Goal: Information Seeking & Learning: Learn about a topic

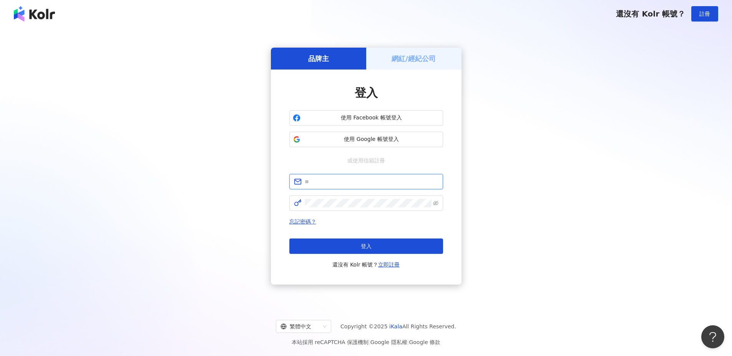
click at [364, 180] on input "text" at bounding box center [372, 182] width 134 height 8
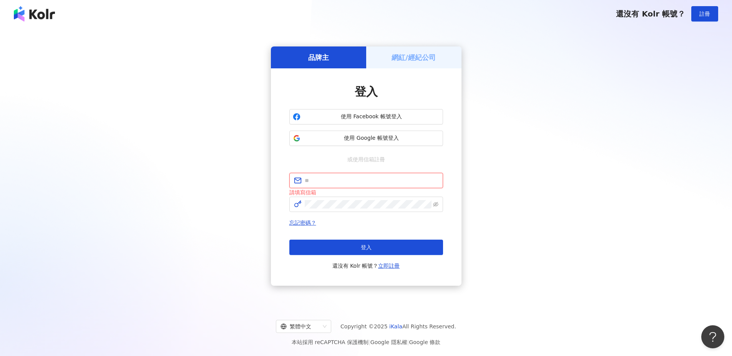
type input "**********"
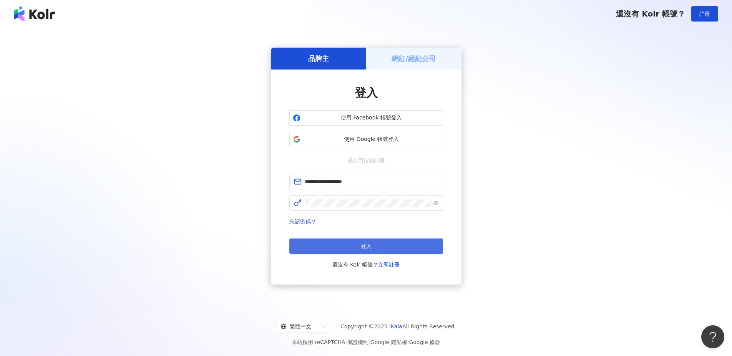
click at [332, 249] on button "登入" at bounding box center [366, 246] width 154 height 15
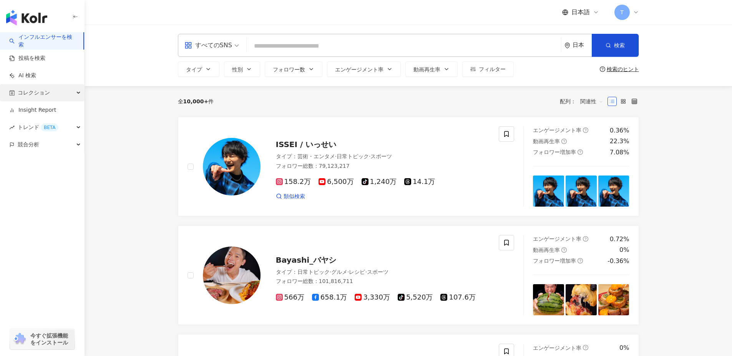
click at [42, 94] on span "コレクション" at bounding box center [34, 92] width 32 height 17
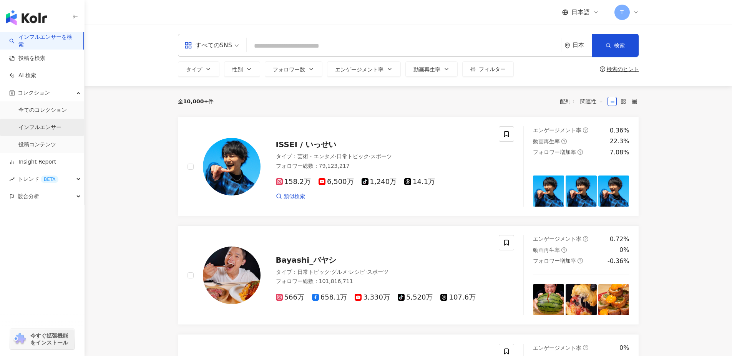
click at [38, 124] on link "インフルエンサー" at bounding box center [39, 128] width 43 height 8
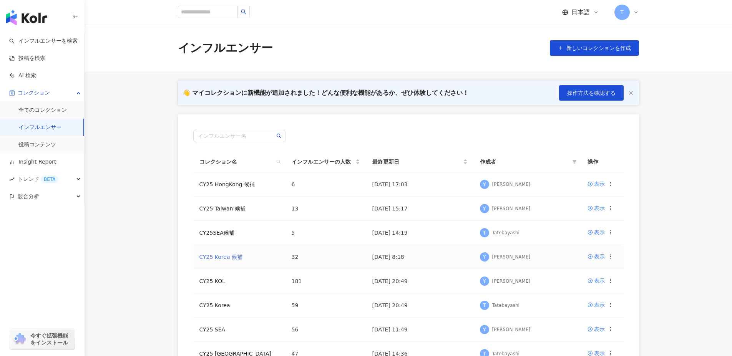
click at [219, 257] on link "CY25 Korea 候補" at bounding box center [221, 257] width 43 height 6
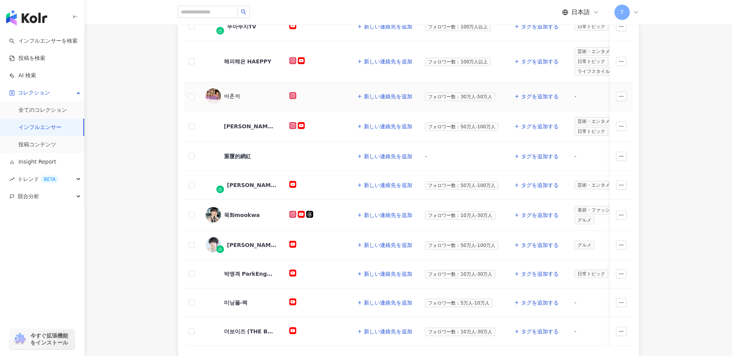
scroll to position [242, 0]
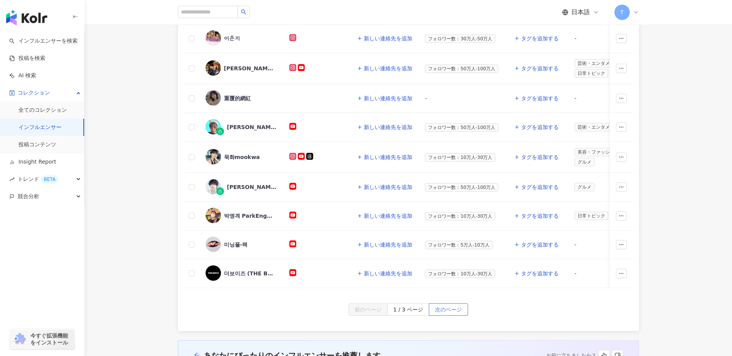
drag, startPoint x: 458, startPoint y: 321, endPoint x: 458, endPoint y: 307, distance: 13.8
click at [458, 319] on div "前のページ 1 / 3 ページ 次のページ" at bounding box center [408, 318] width 461 height 28
click at [458, 307] on span "次のページ" at bounding box center [448, 310] width 27 height 12
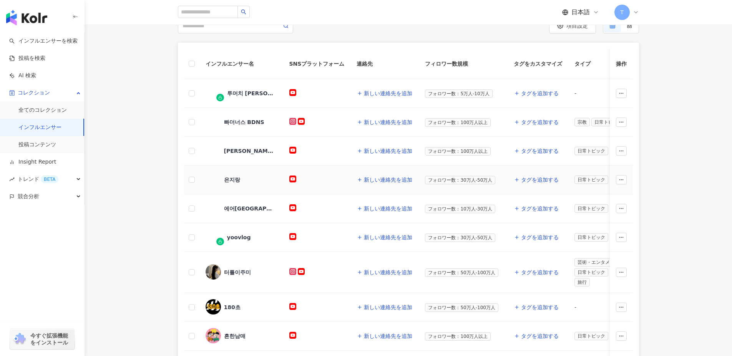
scroll to position [280, 0]
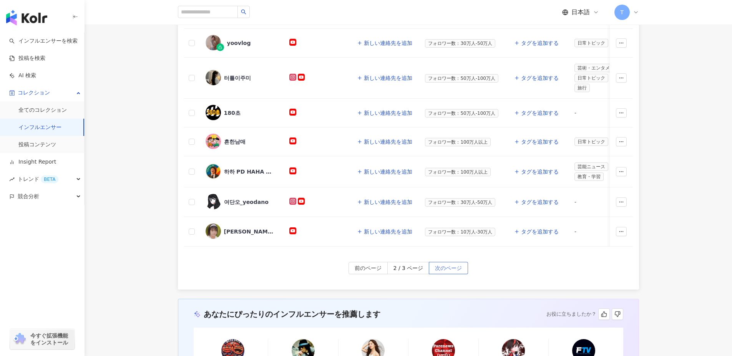
click at [460, 268] on span "次のページ" at bounding box center [448, 269] width 27 height 12
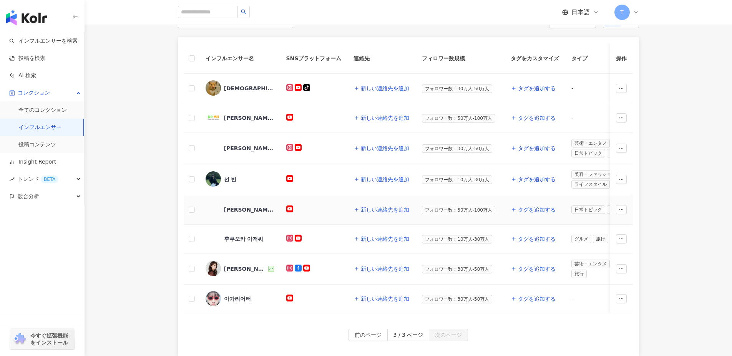
scroll to position [88, 0]
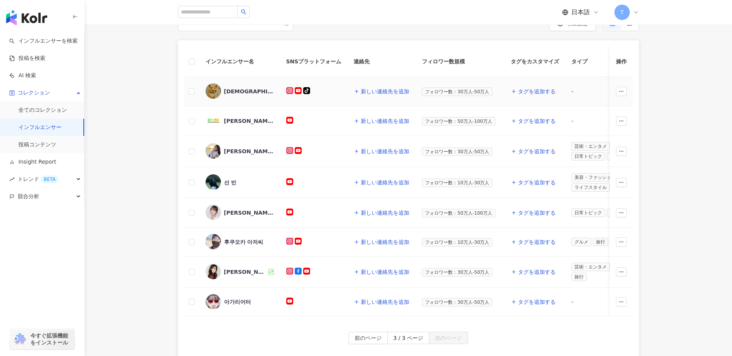
click at [627, 85] on td at bounding box center [621, 92] width 23 height 30
click at [622, 90] on icon "button" at bounding box center [621, 91] width 5 height 5
click at [655, 131] on div "インフルエンサー名 SNSプラットフォーム 連絡先 フィロワー数規模 タグをカスタマイズ タイプ フォロワー数 K-Score 過去 3 か月 オーディエンス…" at bounding box center [409, 199] width 648 height 319
click at [211, 12] on input "search" at bounding box center [208, 12] width 60 height 12
paste input "**********"
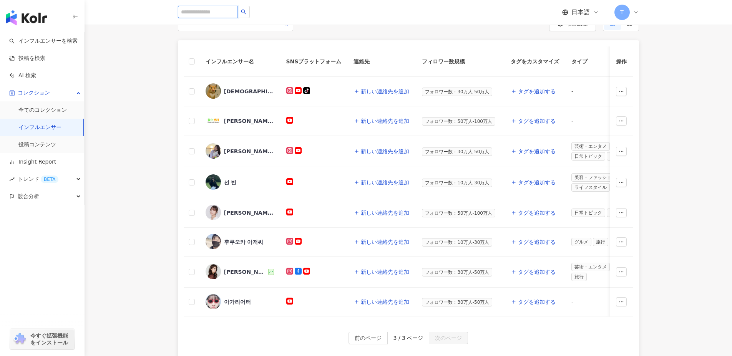
type input "**********"
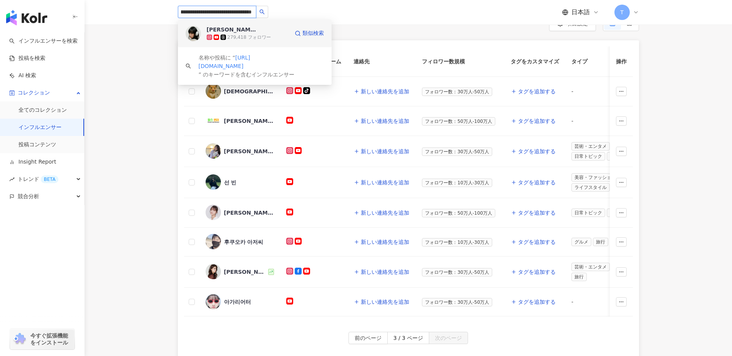
click at [230, 34] on div "279,418 フォロワー" at bounding box center [249, 37] width 43 height 7
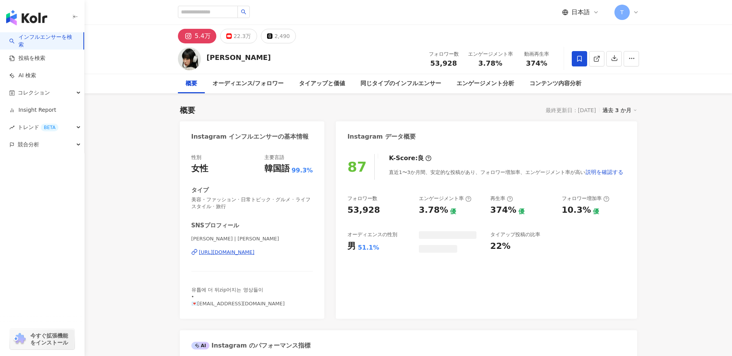
click at [579, 58] on icon at bounding box center [579, 58] width 7 height 7
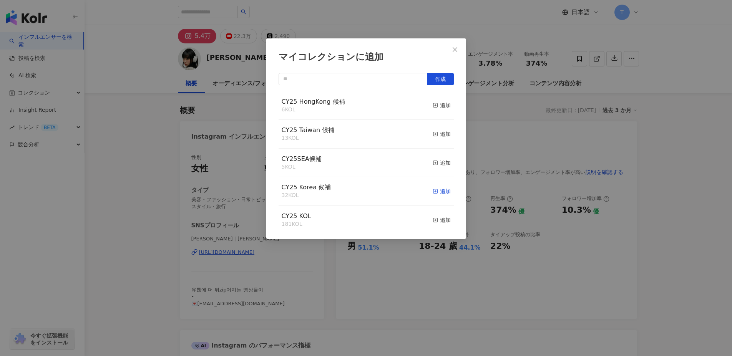
click at [299, 189] on span "CY25 Korea 候補" at bounding box center [307, 187] width 50 height 7
click at [433, 194] on icon "button" at bounding box center [435, 191] width 5 height 5
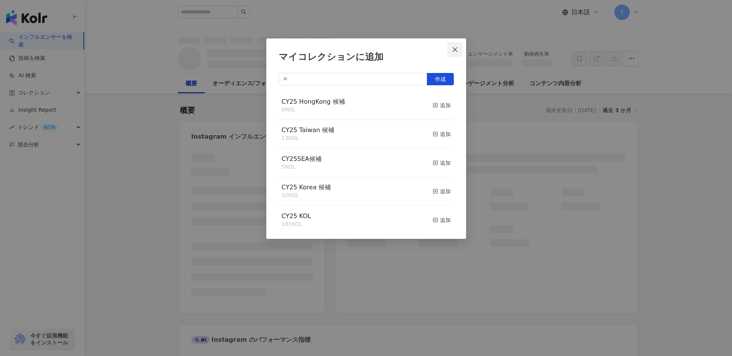
click at [457, 52] on icon "close" at bounding box center [455, 50] width 6 height 6
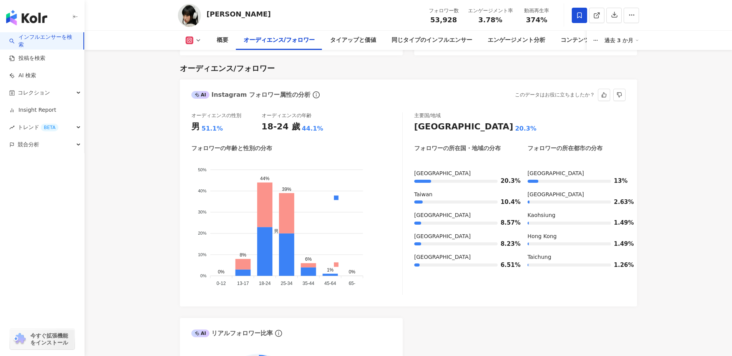
scroll to position [645, 0]
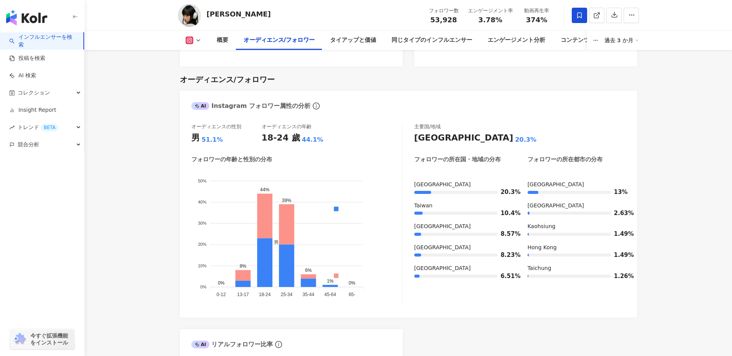
click at [190, 38] on rect at bounding box center [189, 41] width 6 height 6
click at [201, 75] on button "YouTube" at bounding box center [206, 72] width 46 height 11
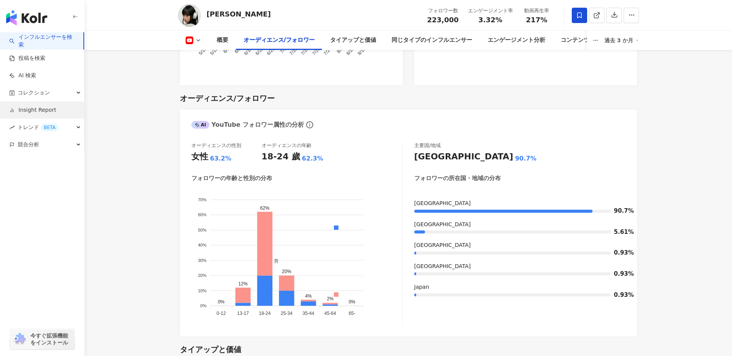
scroll to position [664, 0]
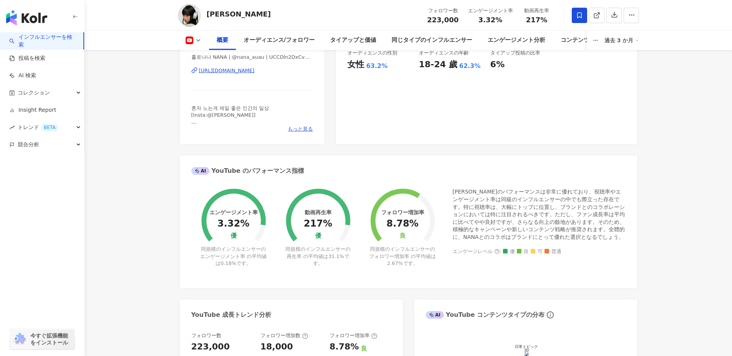
scroll to position [192, 0]
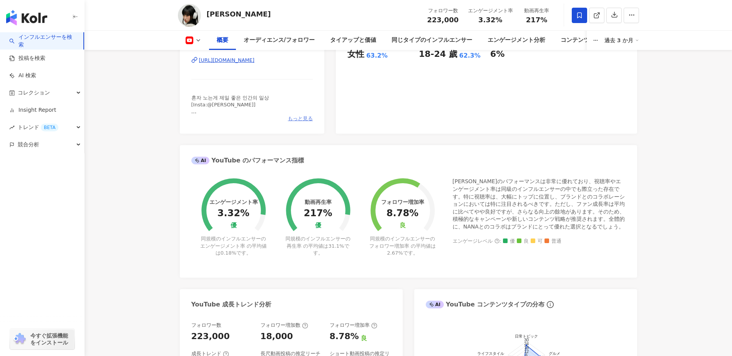
click at [299, 119] on span "もっと見る" at bounding box center [300, 118] width 25 height 7
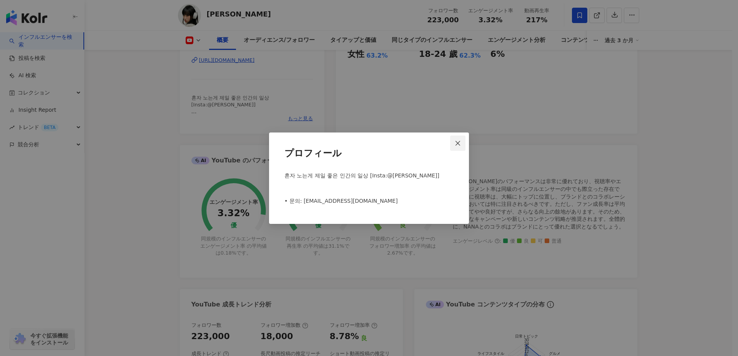
click at [456, 145] on icon "close" at bounding box center [458, 143] width 6 height 6
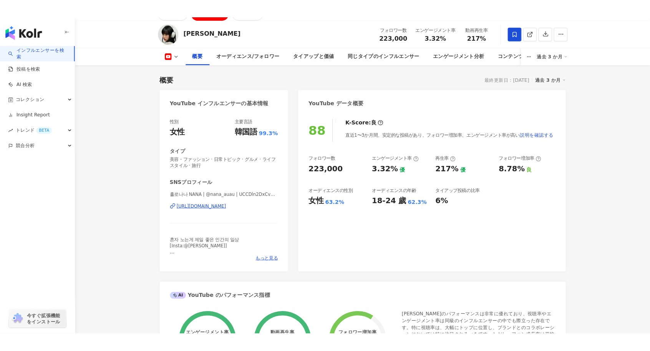
scroll to position [0, 0]
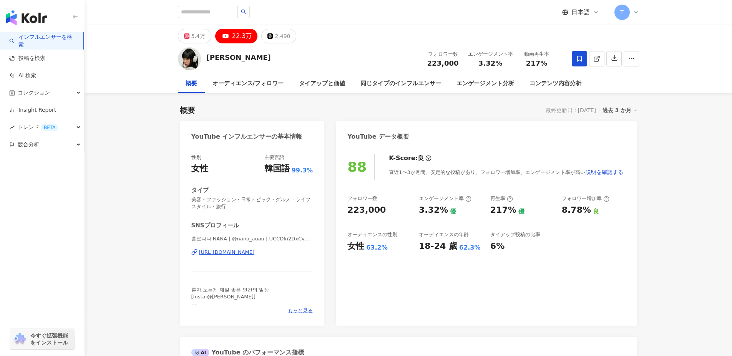
click at [468, 258] on div "88 K-Score : 良 直近1〜3か月間、安定的な投稿があり、フォロワー増加率、エンゲージメント率が高い 説明を確認する フォロワー数 223,000 …" at bounding box center [486, 236] width 301 height 180
click at [241, 253] on div "[URL][DOMAIN_NAME]" at bounding box center [227, 252] width 56 height 7
click at [430, 274] on div "88 K-Score : 良 直近1〜3か月間、安定的な投稿があり、フォロワー増加率、エンゲージメント率が高い 説明を確認する フォロワー数 223,000 …" at bounding box center [486, 236] width 301 height 180
click at [194, 37] on div "5.4万" at bounding box center [198, 36] width 14 height 11
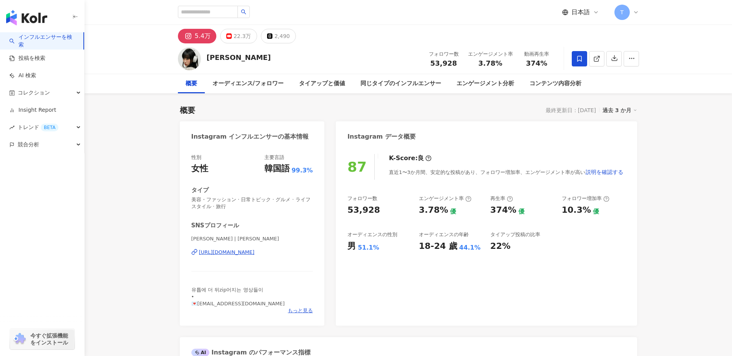
click at [452, 271] on div "87 K-Score : 良 直近1〜3か月間、安定的な投稿があり、フォロワー増加率、エンゲージメント率が高い 説明を確認する フォロワー数 53,928 エ…" at bounding box center [486, 236] width 301 height 180
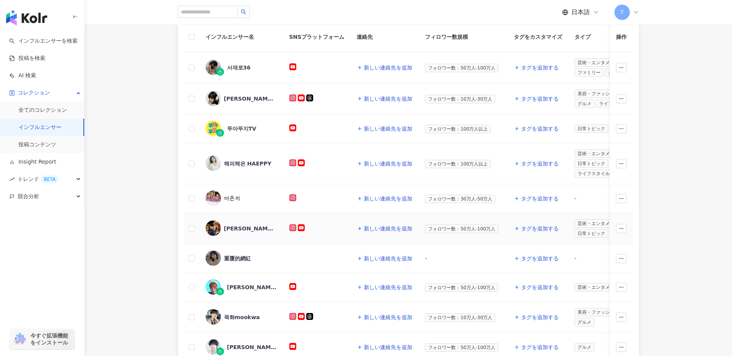
scroll to position [115, 0]
